Goal: Transaction & Acquisition: Book appointment/travel/reservation

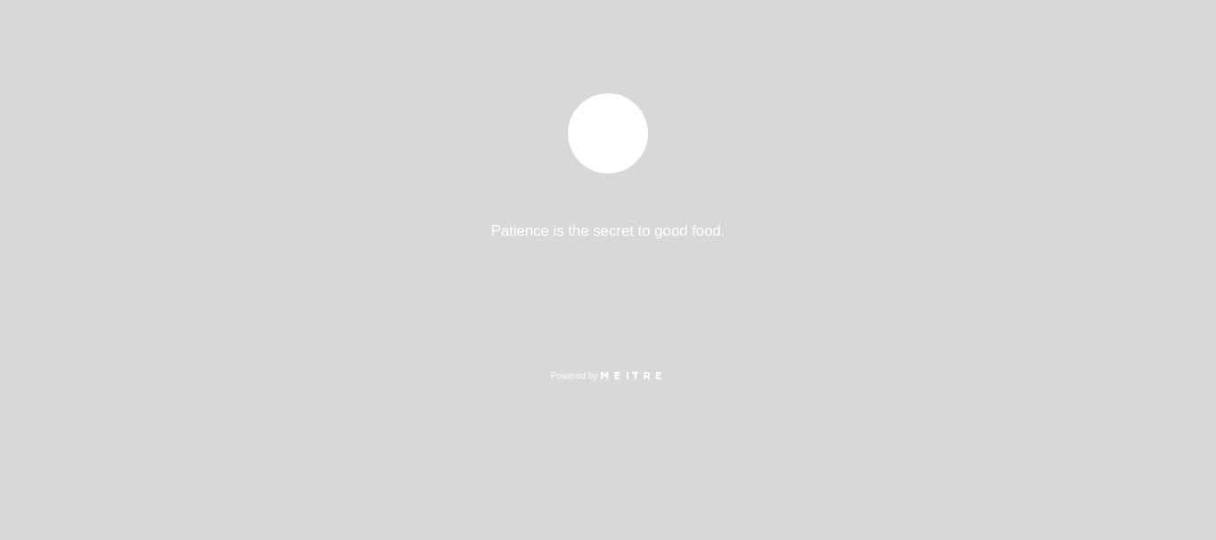
select select "es"
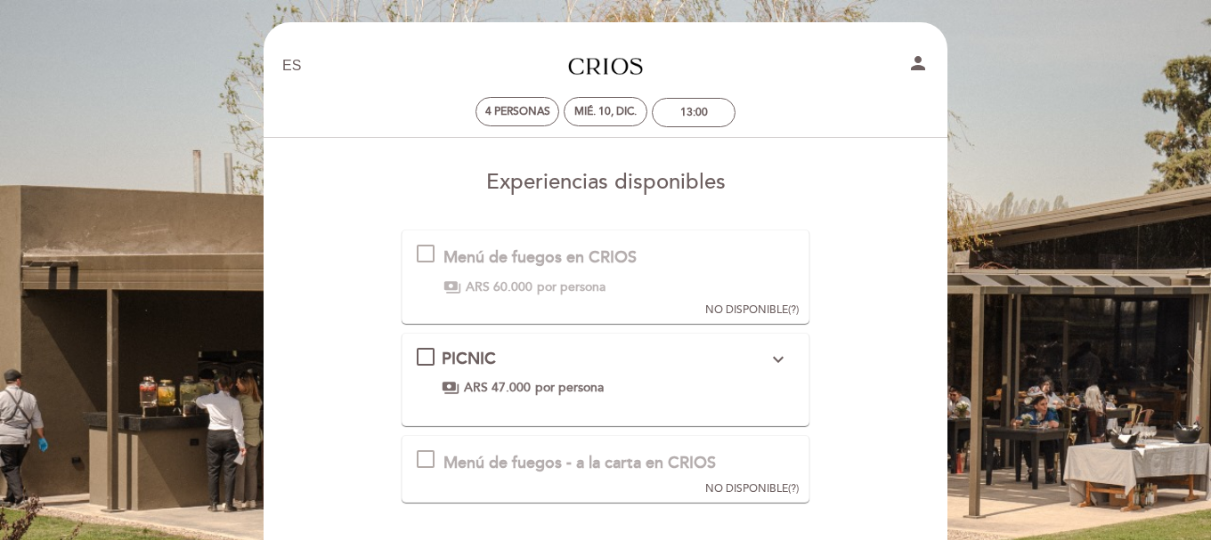
scroll to position [97, 0]
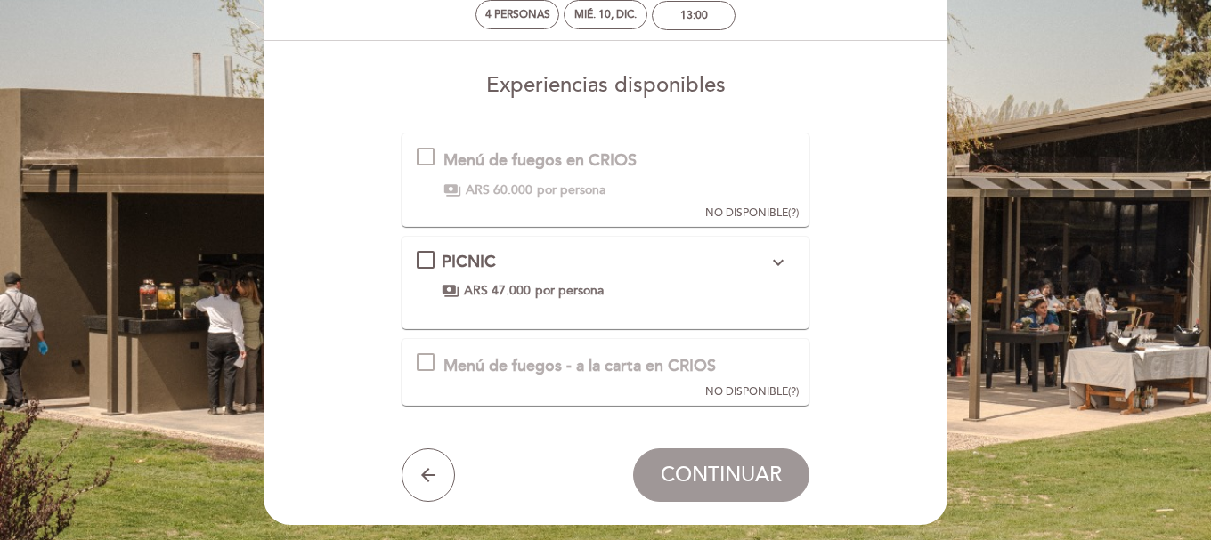
click at [429, 272] on div "PICNIC expand_more ENTRADA (elegir una opción) Dúo de empanadas: Carne Pastelit…" at bounding box center [606, 276] width 378 height 50
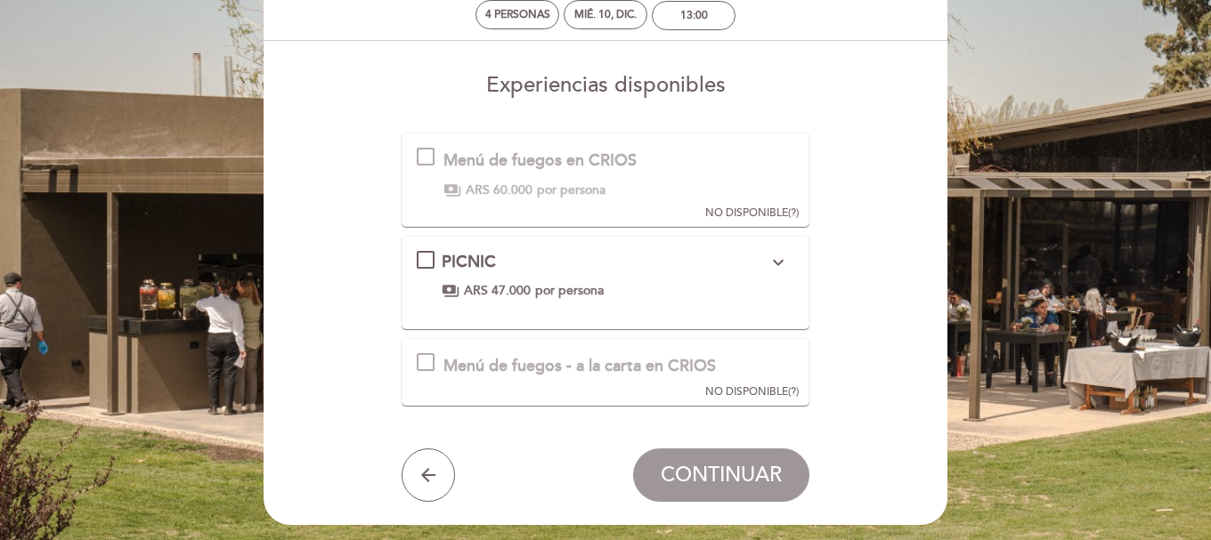
click at [427, 263] on div "PICNIC expand_more ENTRADA (elegir una opción) Dúo de empanadas: Carne Pastelit…" at bounding box center [606, 276] width 378 height 50
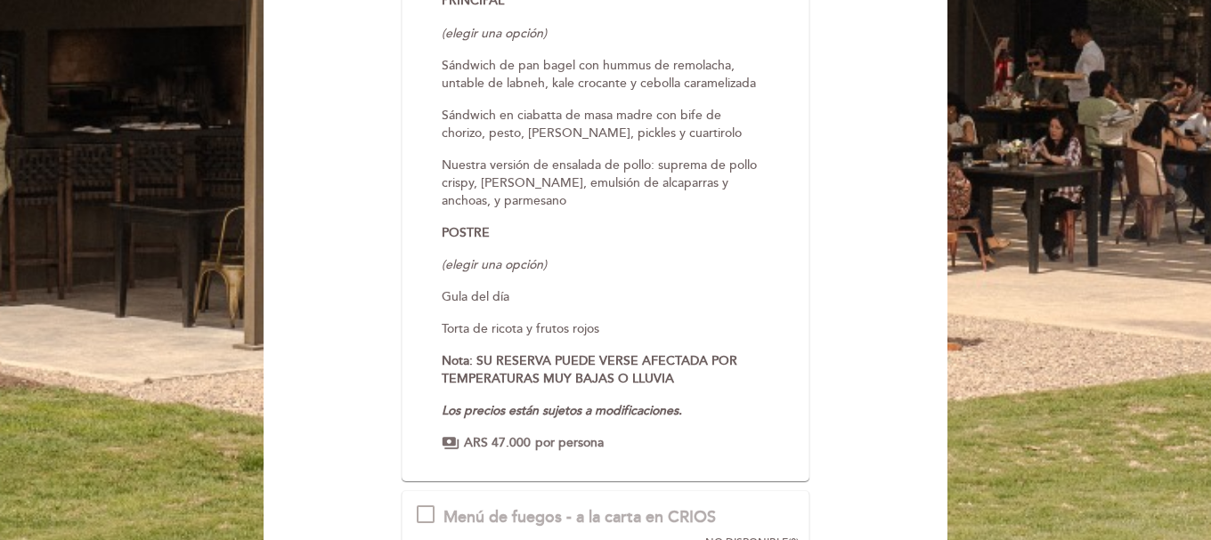
scroll to position [859, 0]
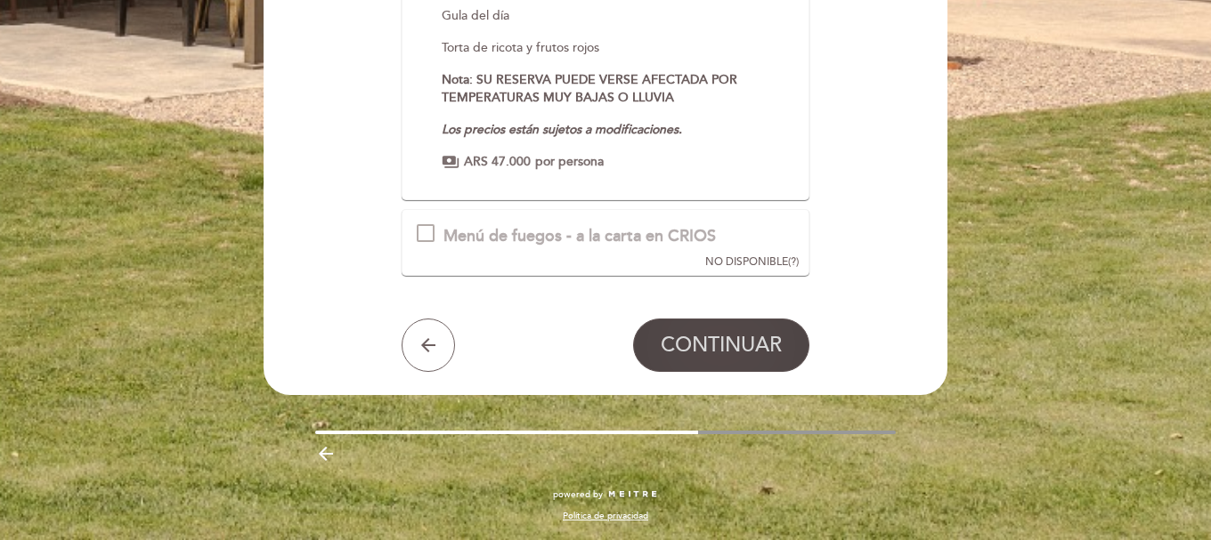
click at [715, 368] on button "CONTINUAR" at bounding box center [721, 345] width 176 height 53
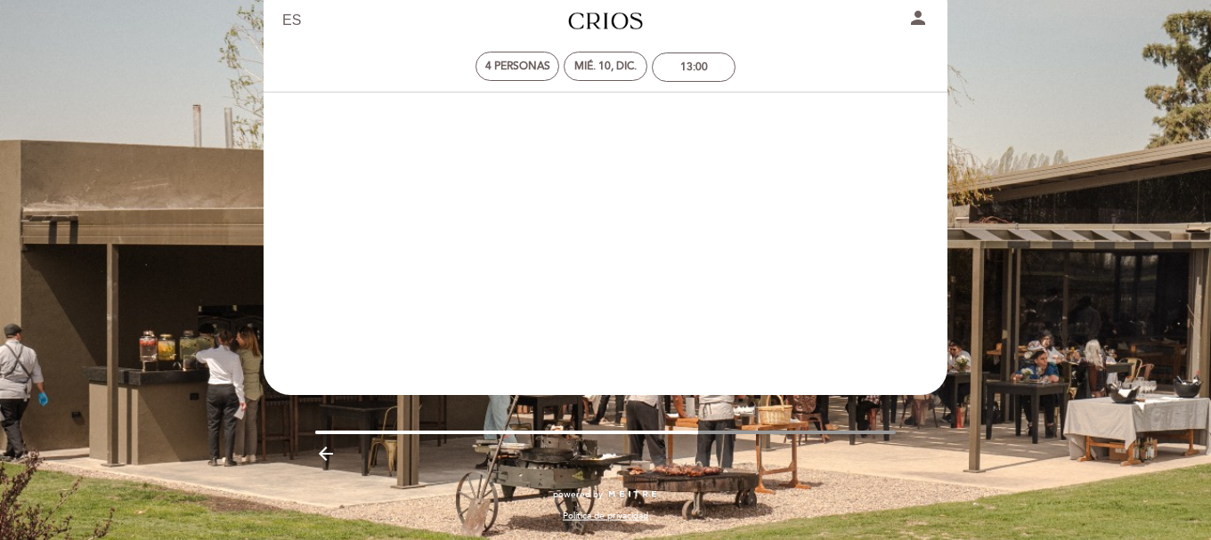
scroll to position [45, 0]
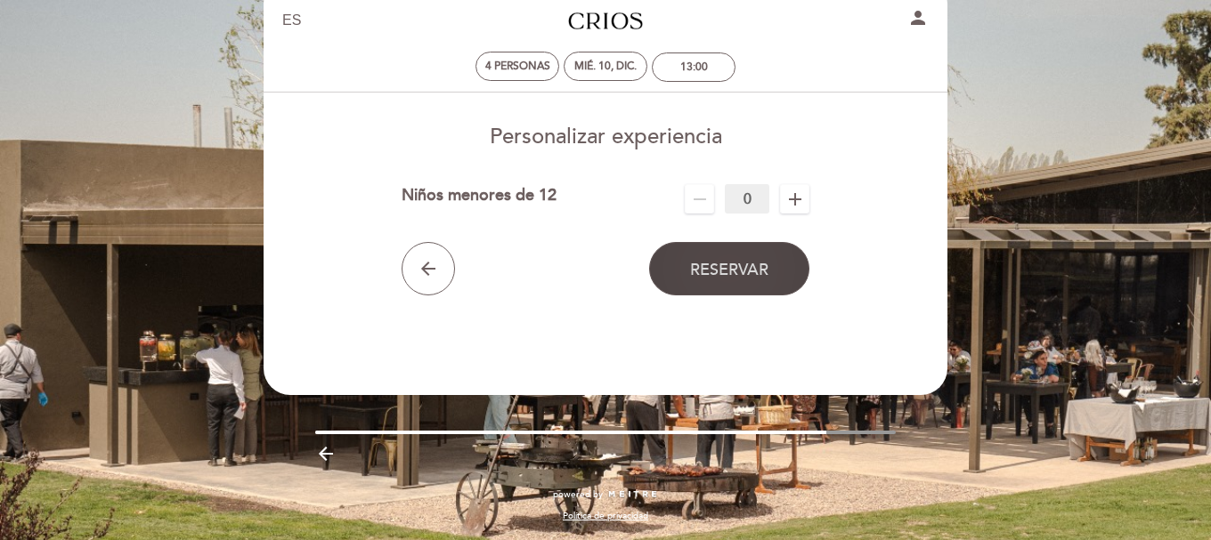
click at [733, 290] on button "Reservar" at bounding box center [729, 268] width 160 height 53
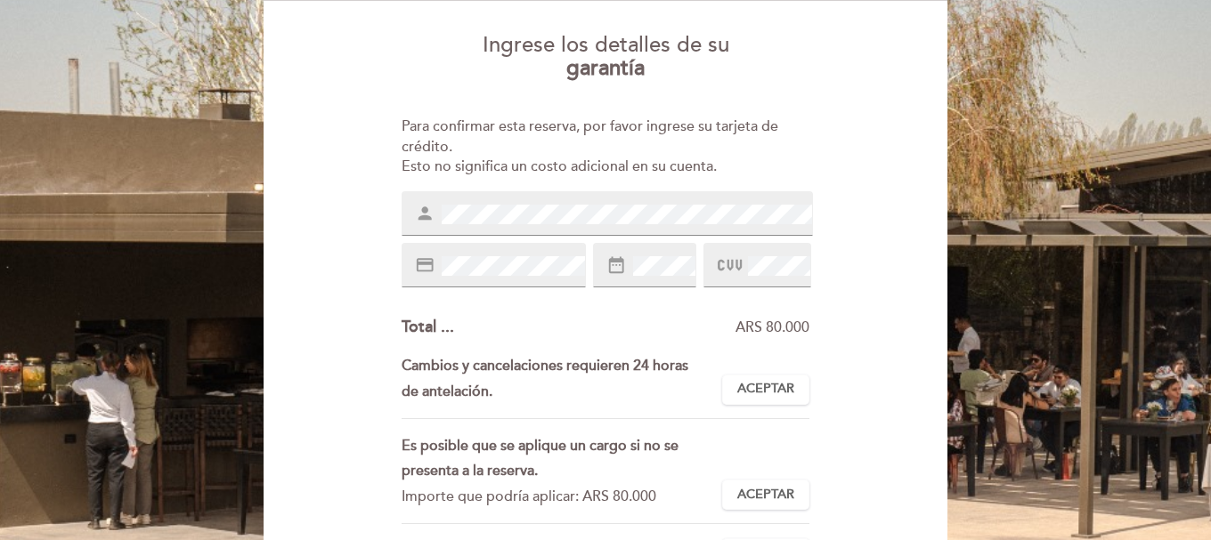
scroll to position [143, 0]
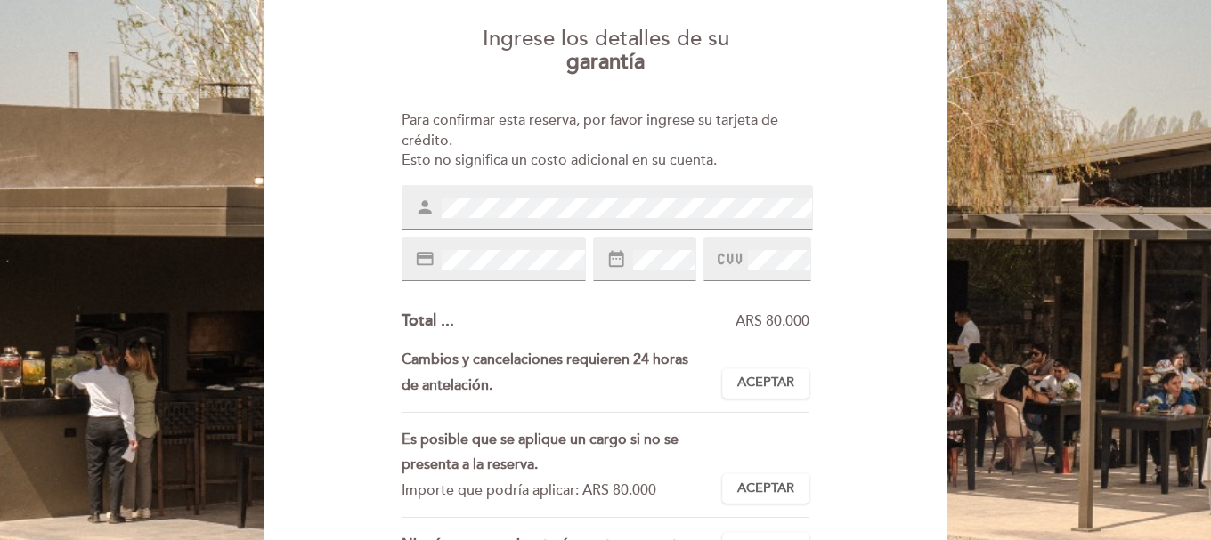
click at [534, 63] on h3 "Ingrese los detalles de su garantía" at bounding box center [605, 43] width 659 height 61
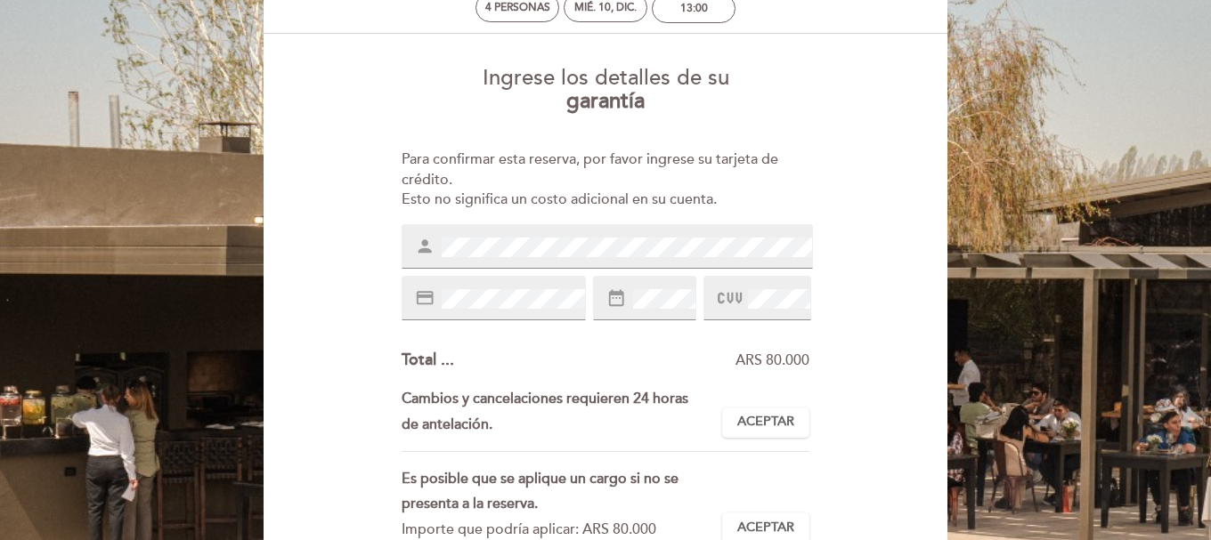
scroll to position [0, 0]
